Goal: Navigation & Orientation: Find specific page/section

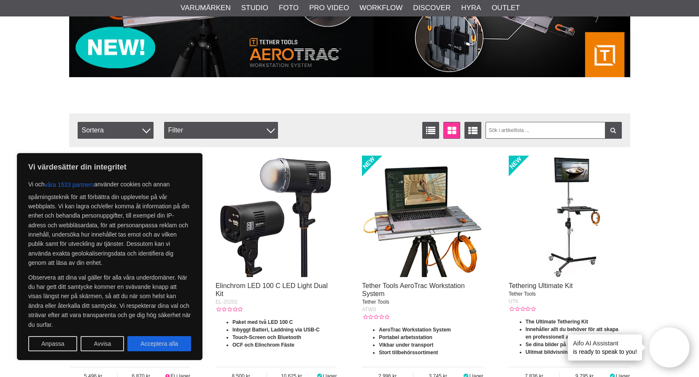
scroll to position [295, 0]
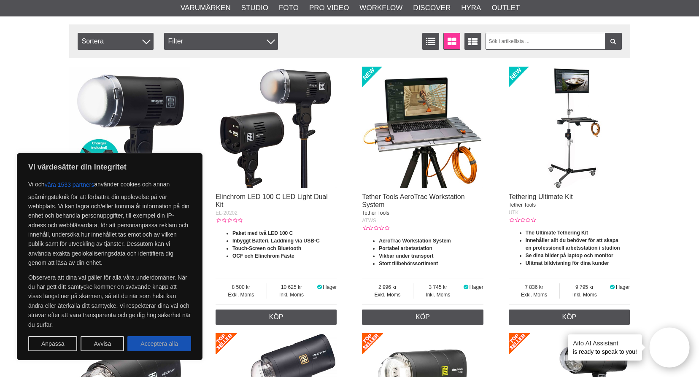
click at [144, 347] on button "Acceptera alla" at bounding box center [159, 343] width 64 height 15
checkbox input "true"
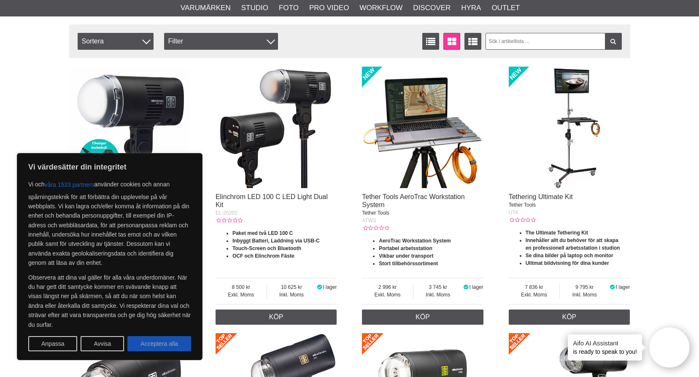
checkbox input "true"
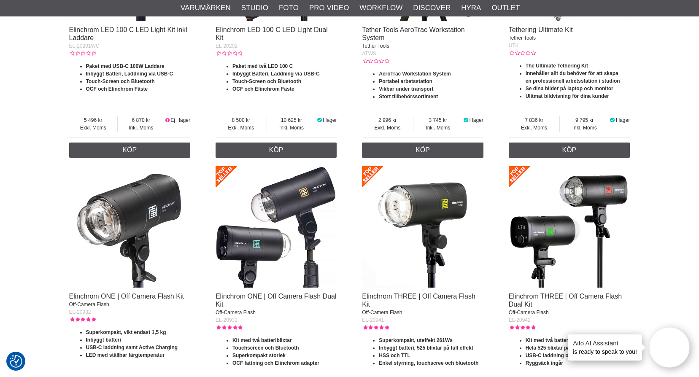
scroll to position [0, 0]
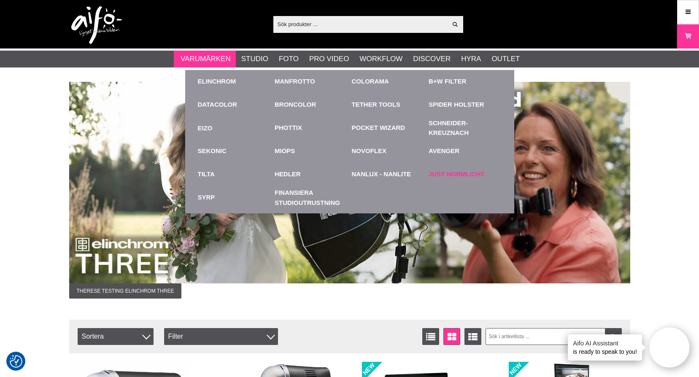
click at [445, 171] on link "Just Normlicht" at bounding box center [457, 175] width 56 height 10
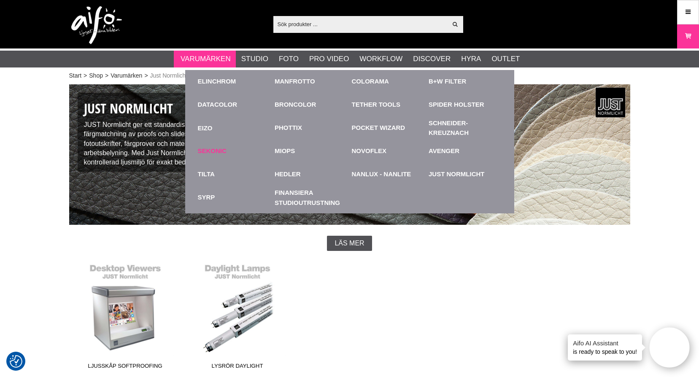
click at [208, 151] on link "Sekonic" at bounding box center [212, 151] width 29 height 10
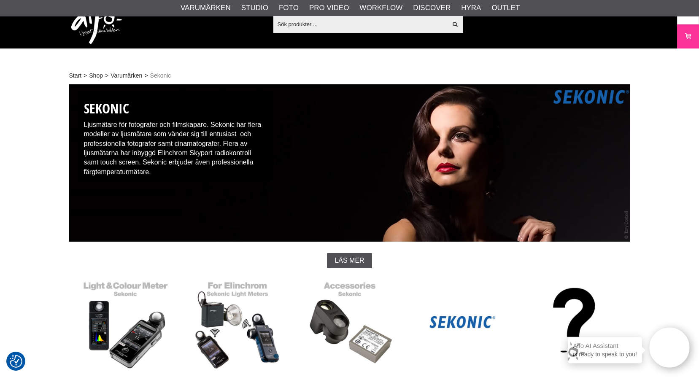
scroll to position [127, 0]
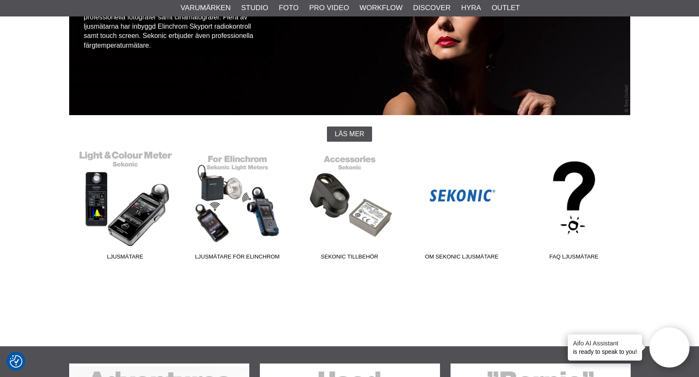
click at [150, 190] on link "Ljusmätare" at bounding box center [125, 207] width 112 height 114
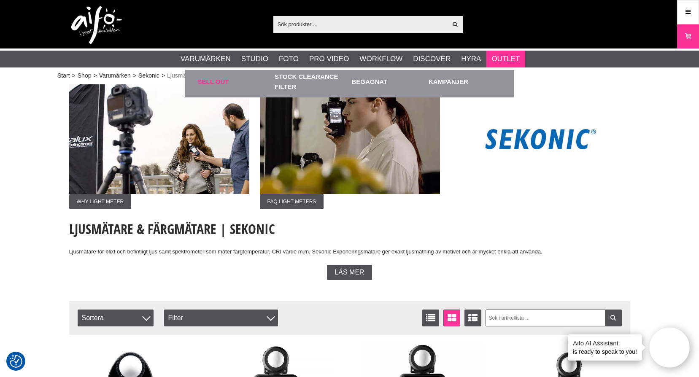
click at [210, 80] on link "Sell out" at bounding box center [234, 81] width 73 height 23
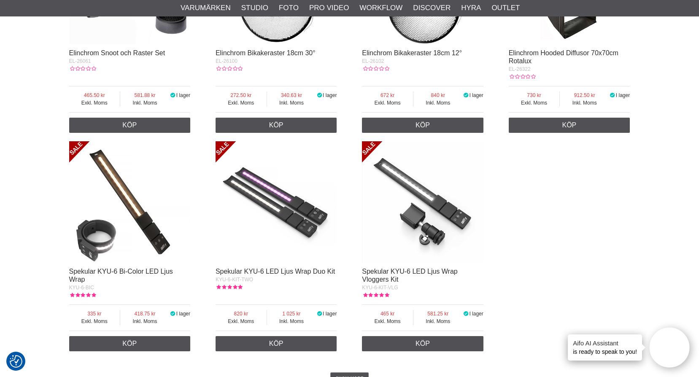
scroll to position [1392, 0]
